Goal: Task Accomplishment & Management: Manage account settings

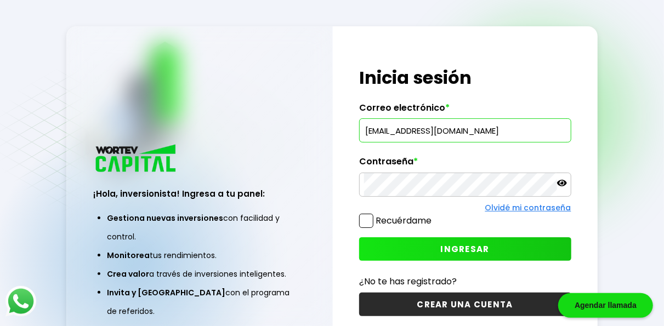
type input "[EMAIL_ADDRESS][DOMAIN_NAME]"
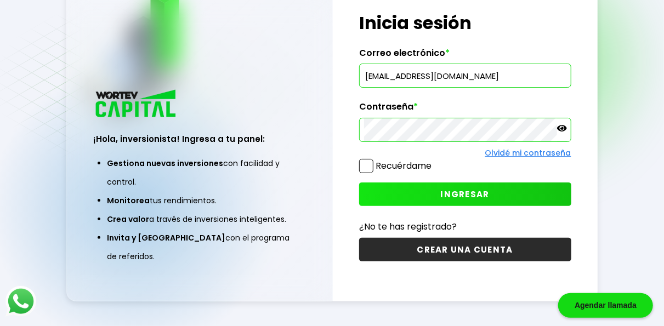
click at [416, 192] on button "INGRESAR" at bounding box center [465, 195] width 212 height 24
click at [454, 196] on span "INGRESAR" at bounding box center [465, 195] width 49 height 12
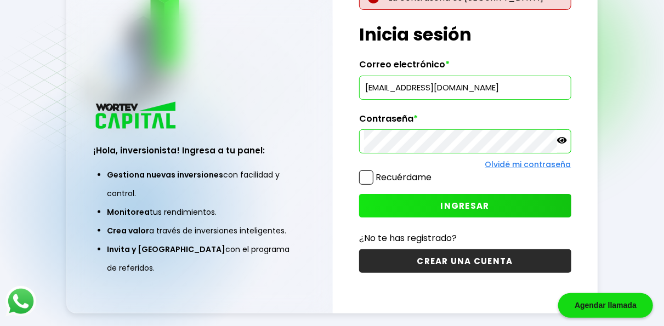
click at [494, 163] on link "Olvidé mi contraseña" at bounding box center [528, 164] width 86 height 11
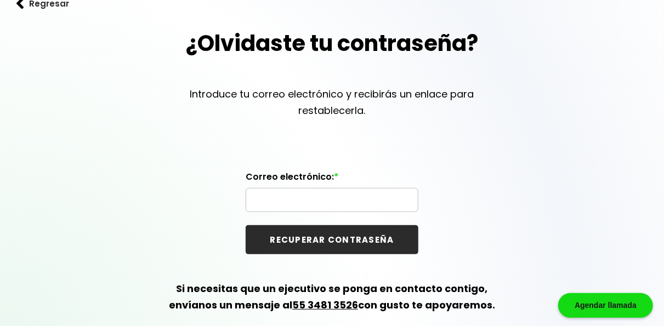
click at [270, 203] on input "text" at bounding box center [331, 200] width 163 height 23
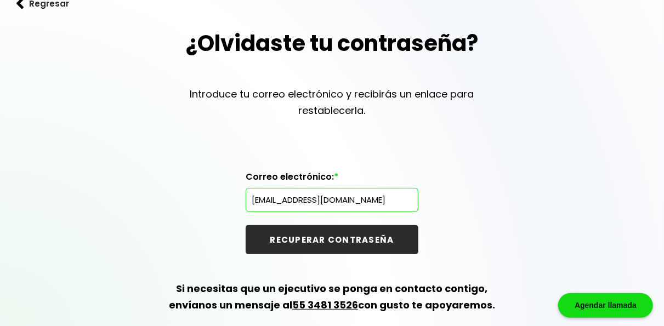
type input "[EMAIL_ADDRESS][DOMAIN_NAME]"
click at [246, 225] on button "RECUPERAR CONTRASEÑA" at bounding box center [332, 239] width 173 height 29
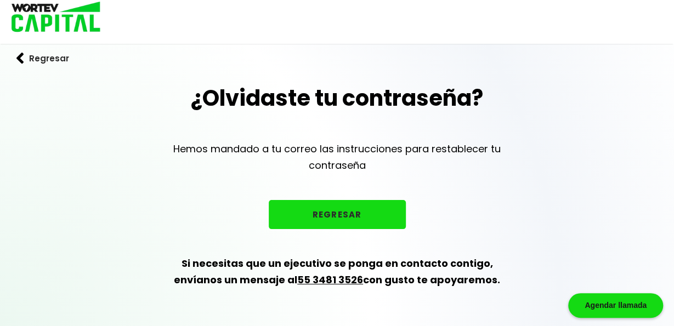
click at [144, 198] on div "¿Olvidaste tu contraseña? Hemos mandado a tu correo las instrucciones para rest…" at bounding box center [337, 198] width 674 height 233
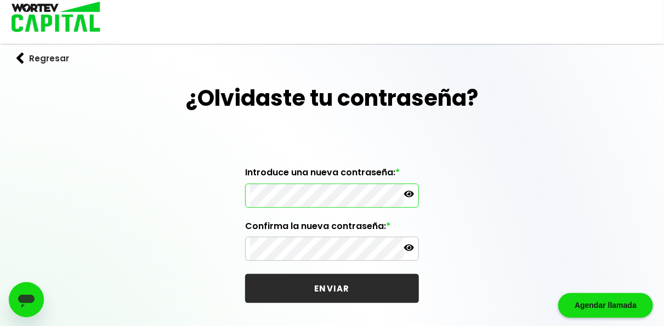
click at [116, 190] on div "¿Olvidaste tu contraseña? Introduce una nueva contraseña: * Confirma la nueva c…" at bounding box center [332, 235] width 664 height 307
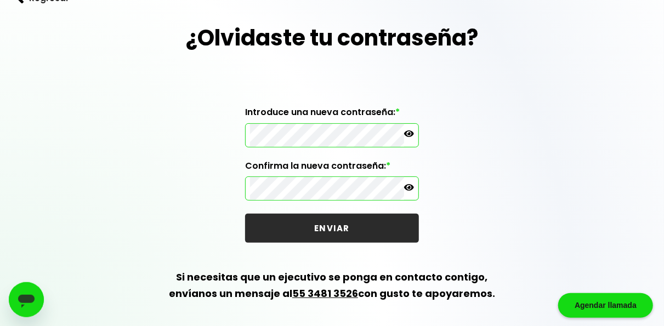
scroll to position [62, 0]
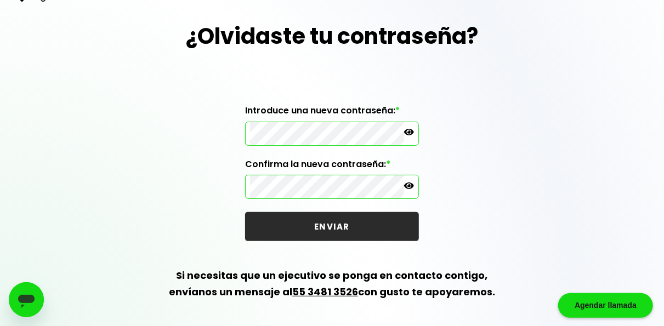
click at [316, 236] on button "ENVIAR" at bounding box center [332, 226] width 174 height 29
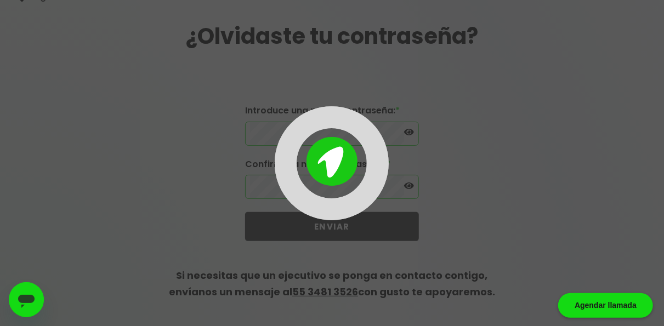
scroll to position [4, 0]
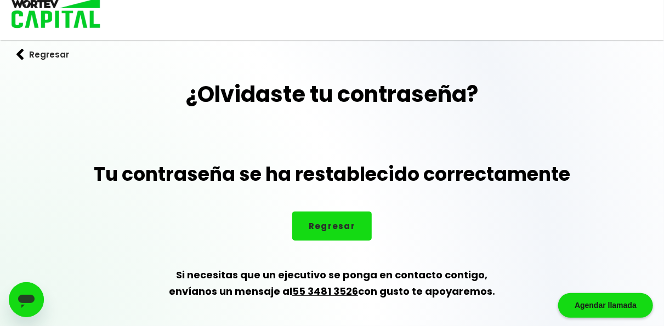
click at [174, 161] on div "¿Olvidaste tu contraseña? Tu contraseña se ha restablecido correctamente Regres…" at bounding box center [332, 202] width 664 height 248
click at [342, 231] on button "Regresar" at bounding box center [331, 226] width 79 height 29
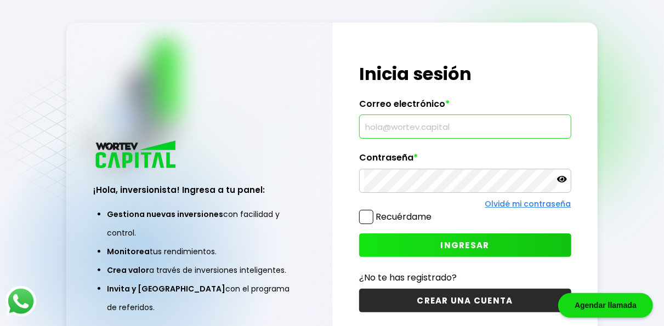
click at [389, 126] on input "text" at bounding box center [465, 126] width 202 height 23
type input "[EMAIL_ADDRESS][DOMAIN_NAME]"
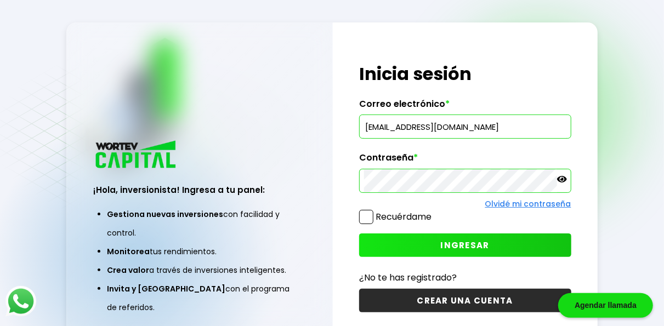
click at [423, 240] on button "INGRESAR" at bounding box center [465, 245] width 212 height 24
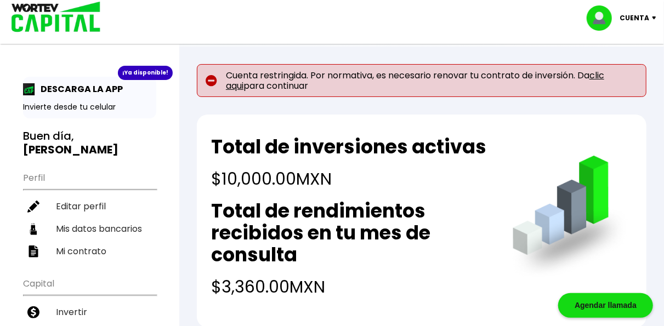
click at [604, 77] on link "clic aqui" at bounding box center [415, 80] width 378 height 23
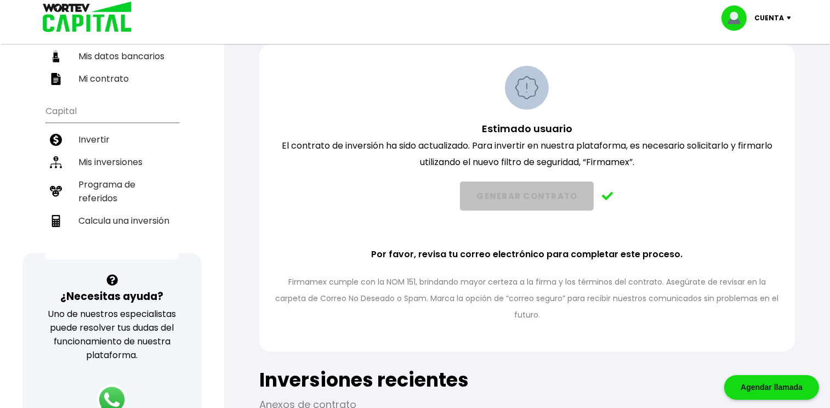
scroll to position [288, 0]
